Goal: Information Seeking & Learning: Learn about a topic

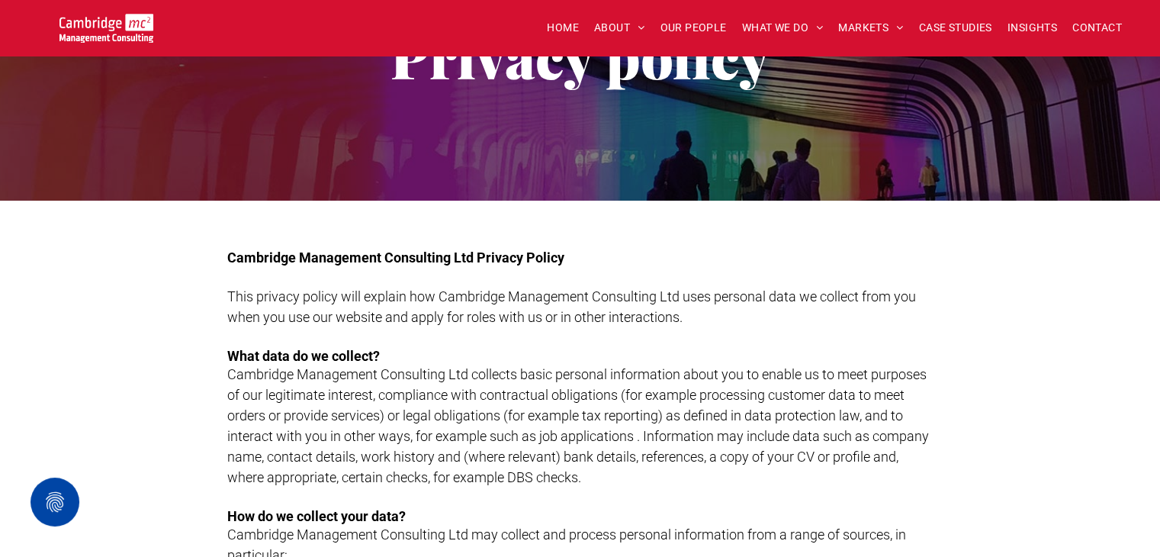
scroll to position [40, 0]
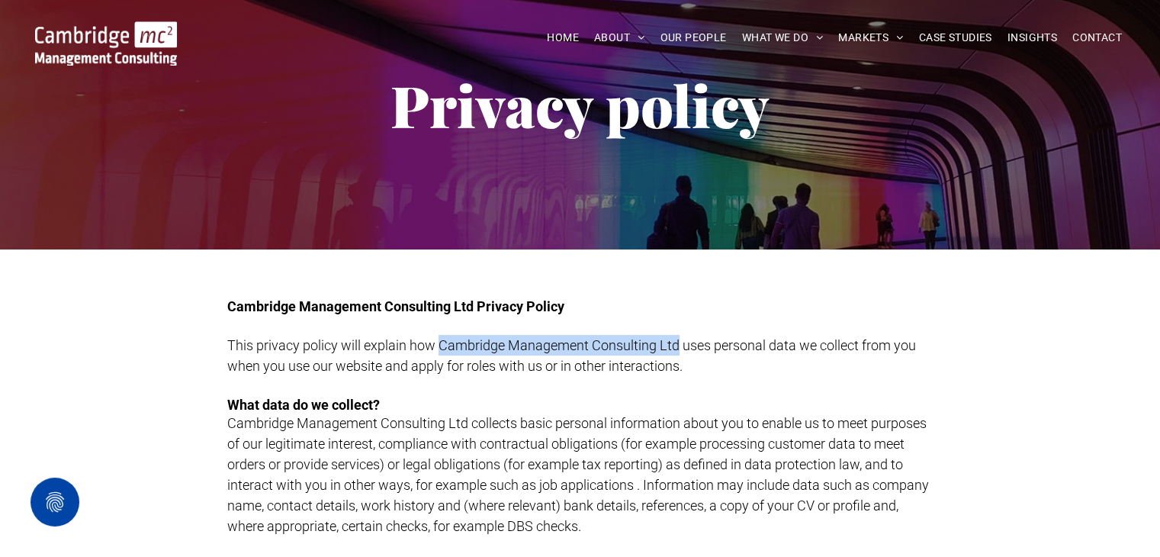
drag, startPoint x: 439, startPoint y: 340, endPoint x: 675, endPoint y: 343, distance: 235.8
click at [675, 343] on span "This privacy policy will explain how Cambridge Management Consulting Ltd uses p…" at bounding box center [571, 355] width 689 height 37
copy span "Cambridge Management Consulting Ltd"
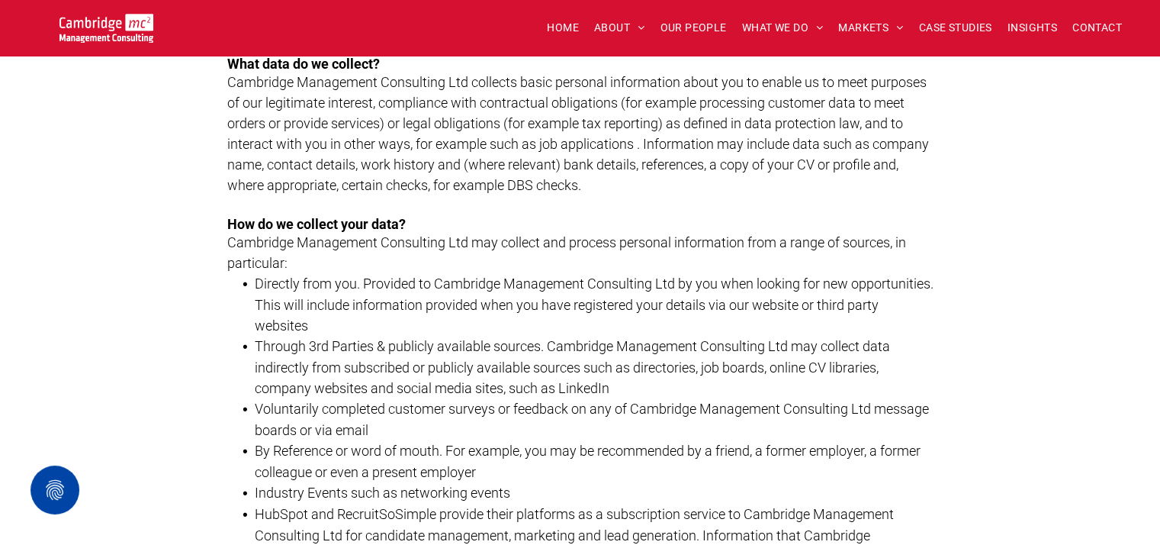
scroll to position [0, 0]
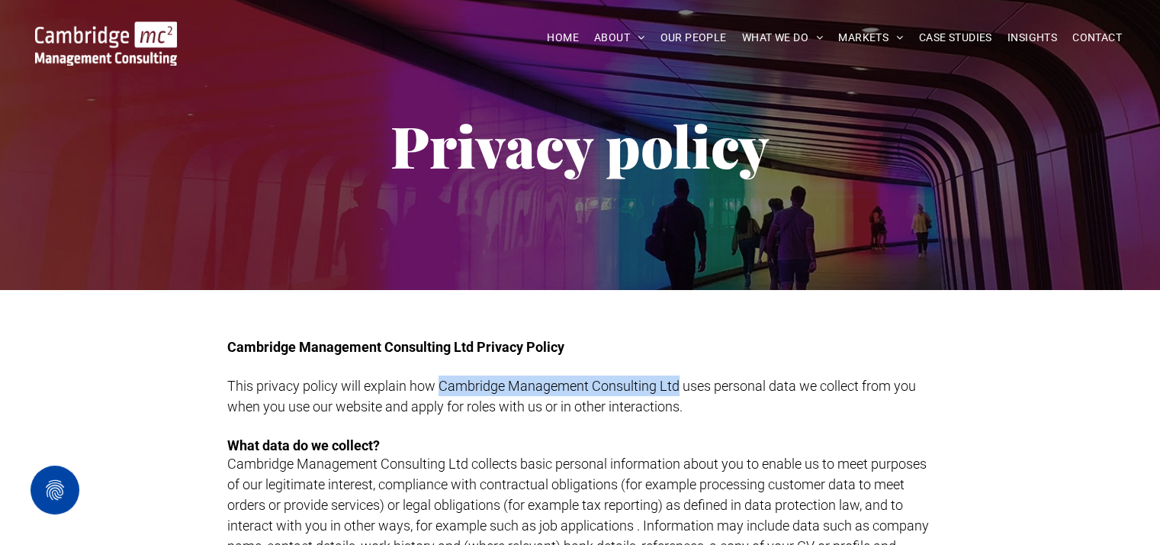
click at [173, 35] on img at bounding box center [106, 43] width 142 height 44
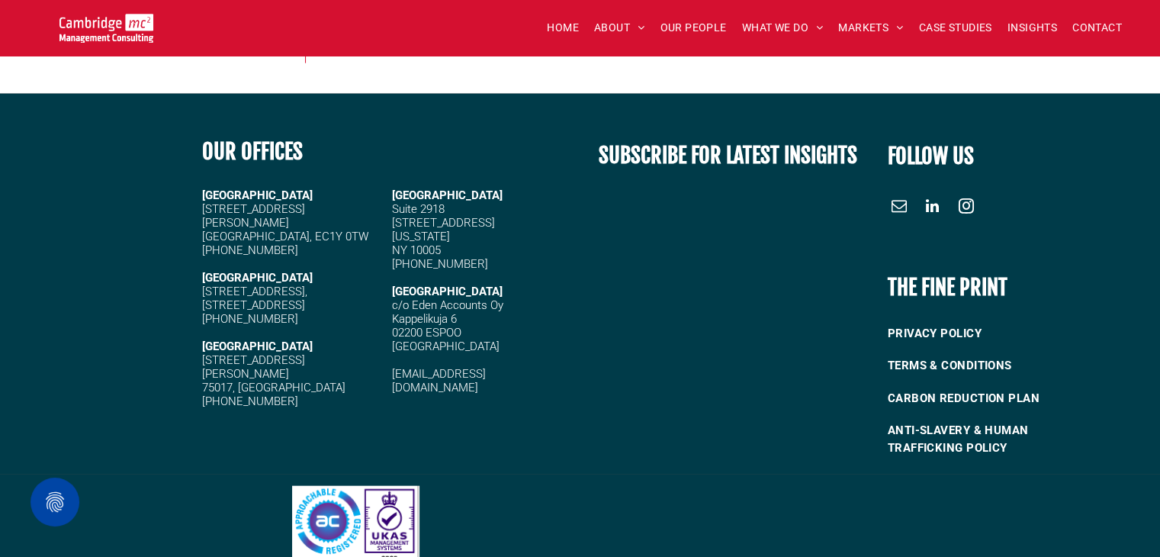
scroll to position [3636, 0]
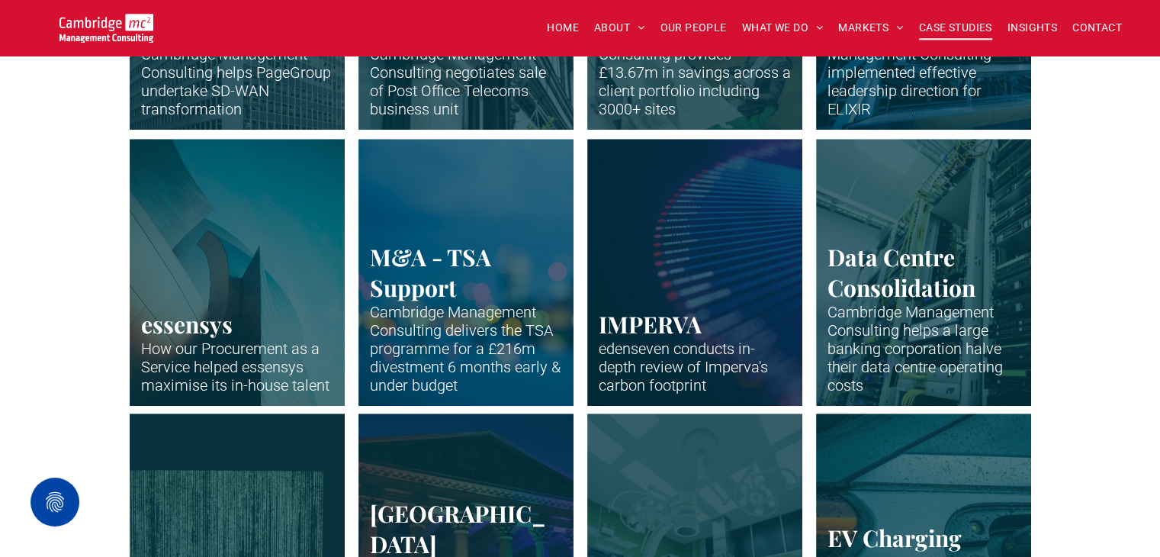
scroll to position [916, 0]
